Goal: Transaction & Acquisition: Purchase product/service

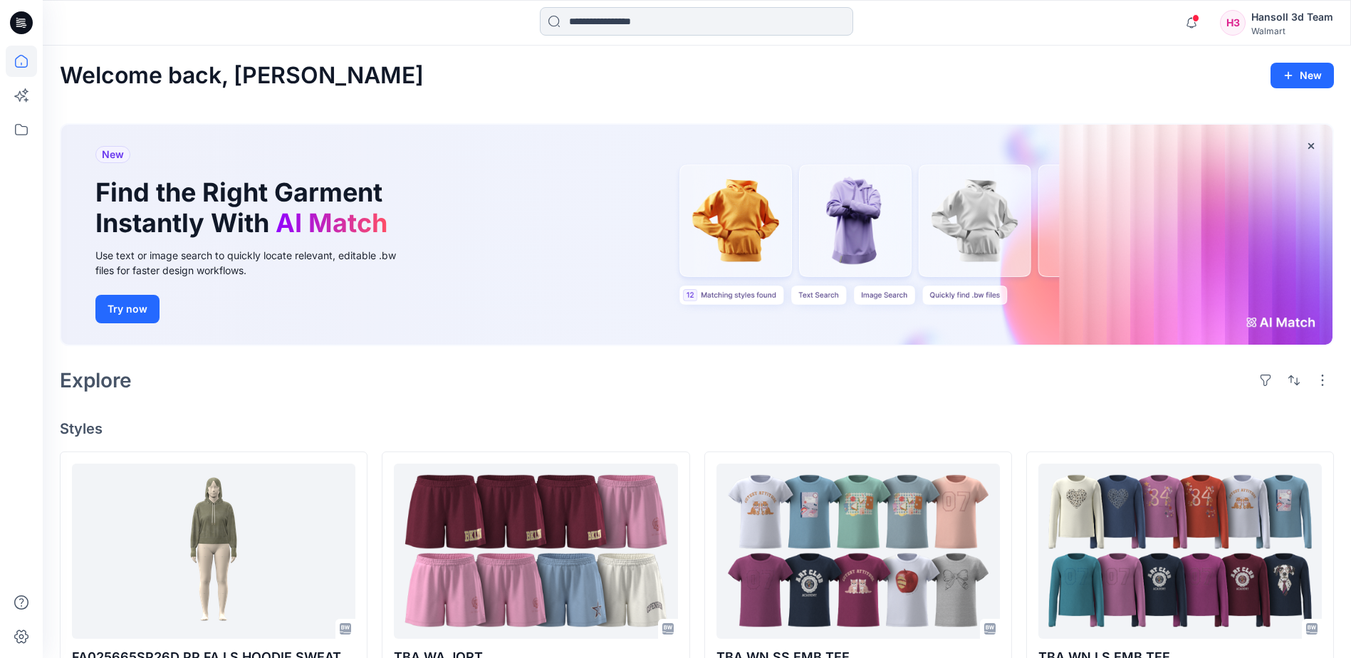
click at [611, 26] on input at bounding box center [696, 21] width 313 height 28
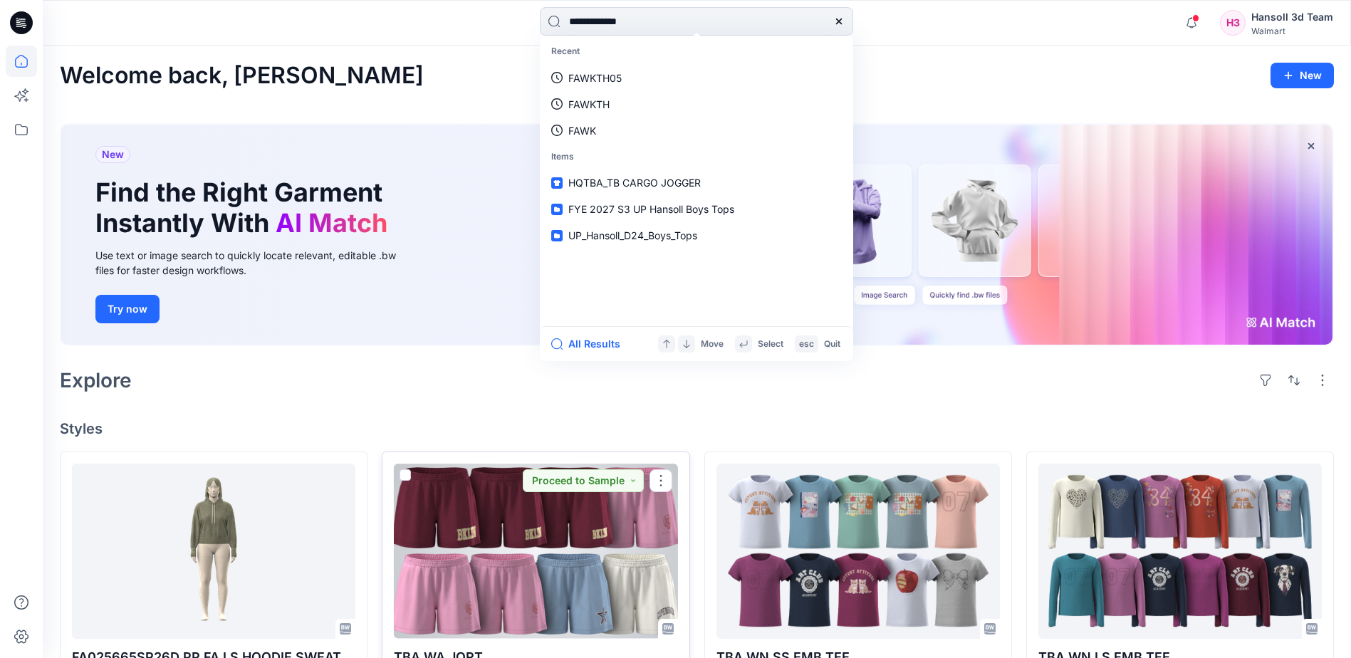
type input "**********"
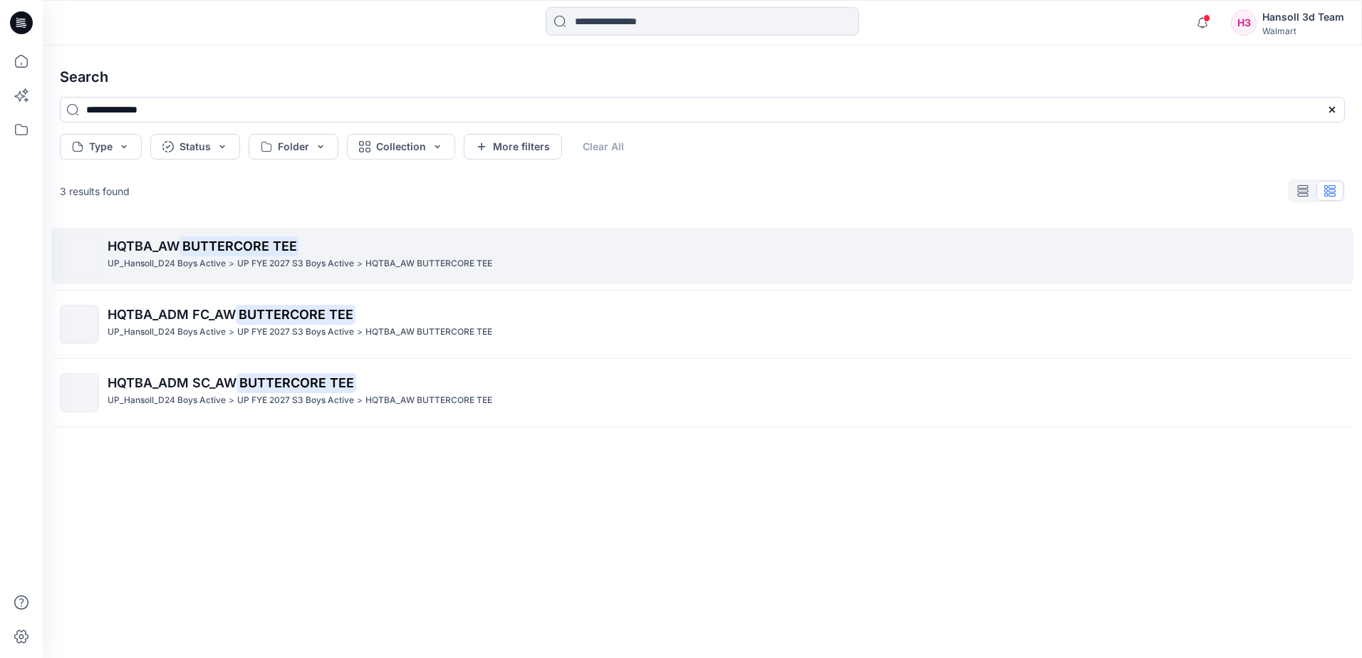
click at [275, 248] on mark "BUTTERCORE TEE" at bounding box center [239, 246] width 120 height 20
